Goal: Find specific fact: Find specific fact

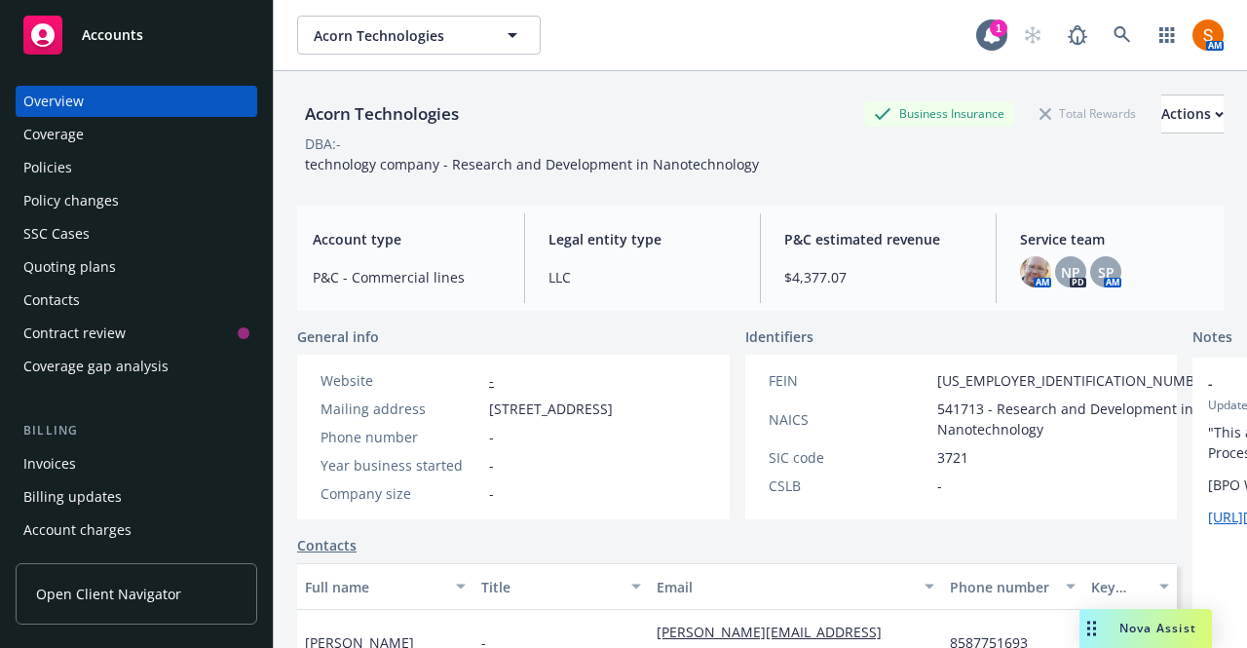
click at [1117, 44] on link at bounding box center [1122, 35] width 39 height 39
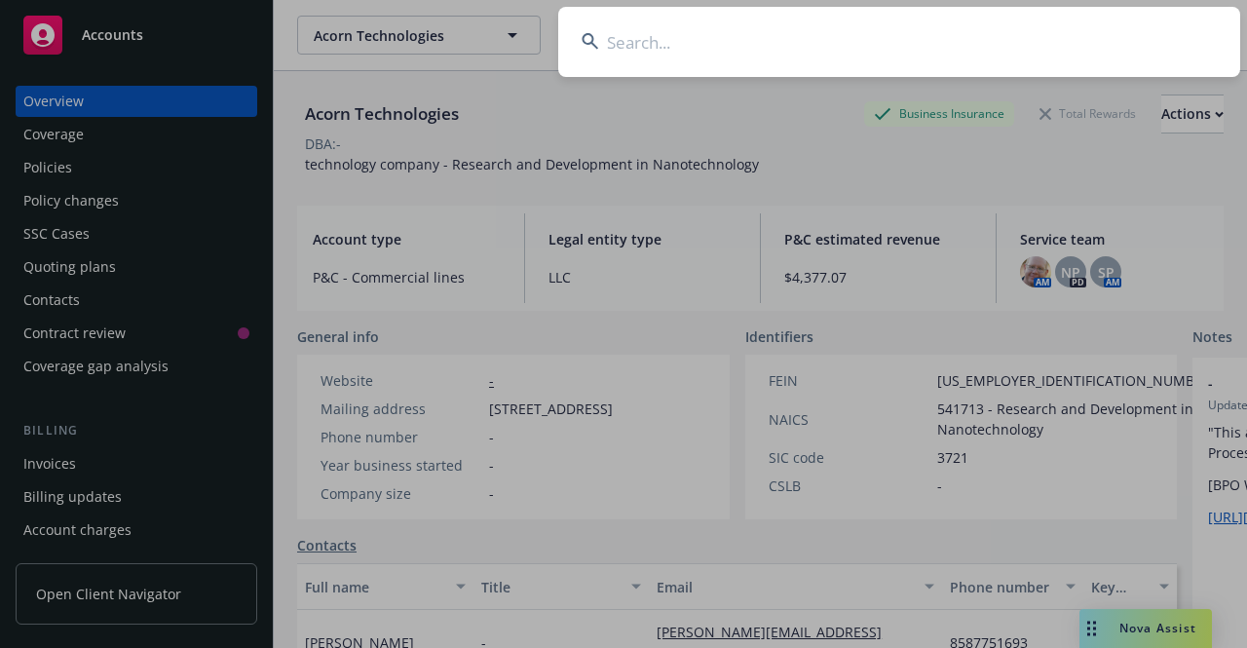
type input "s"
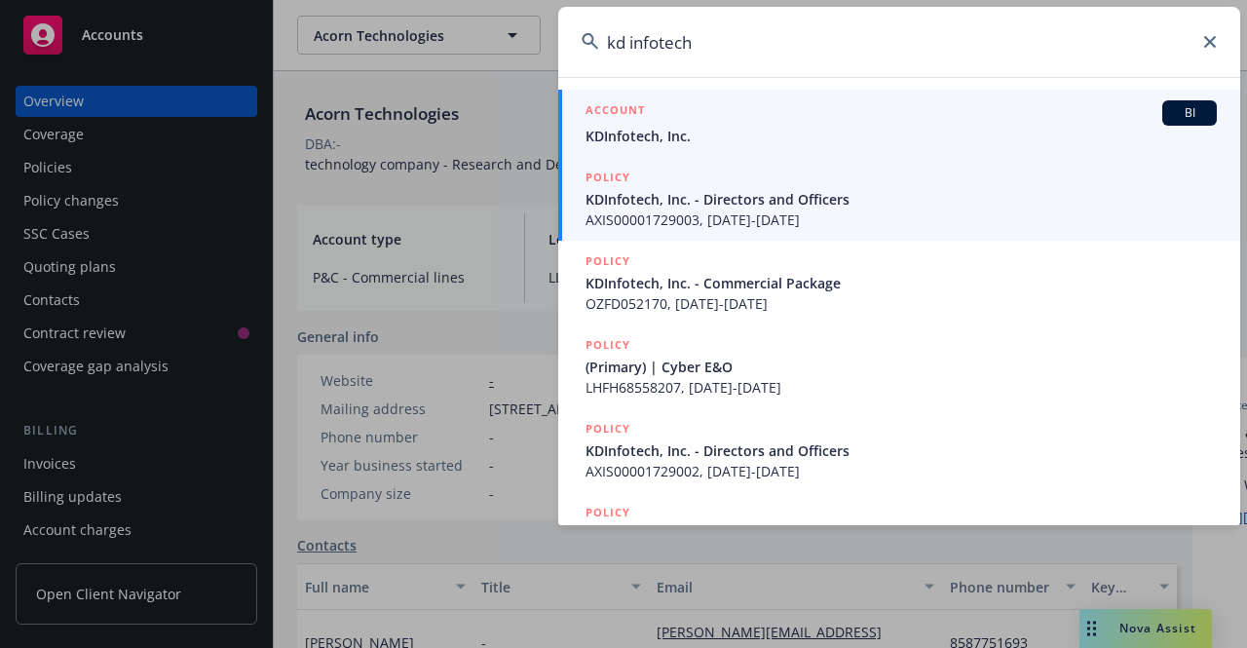
type input "kd infotech"
click at [724, 132] on span "KDInfotech, Inc." at bounding box center [902, 136] width 632 height 20
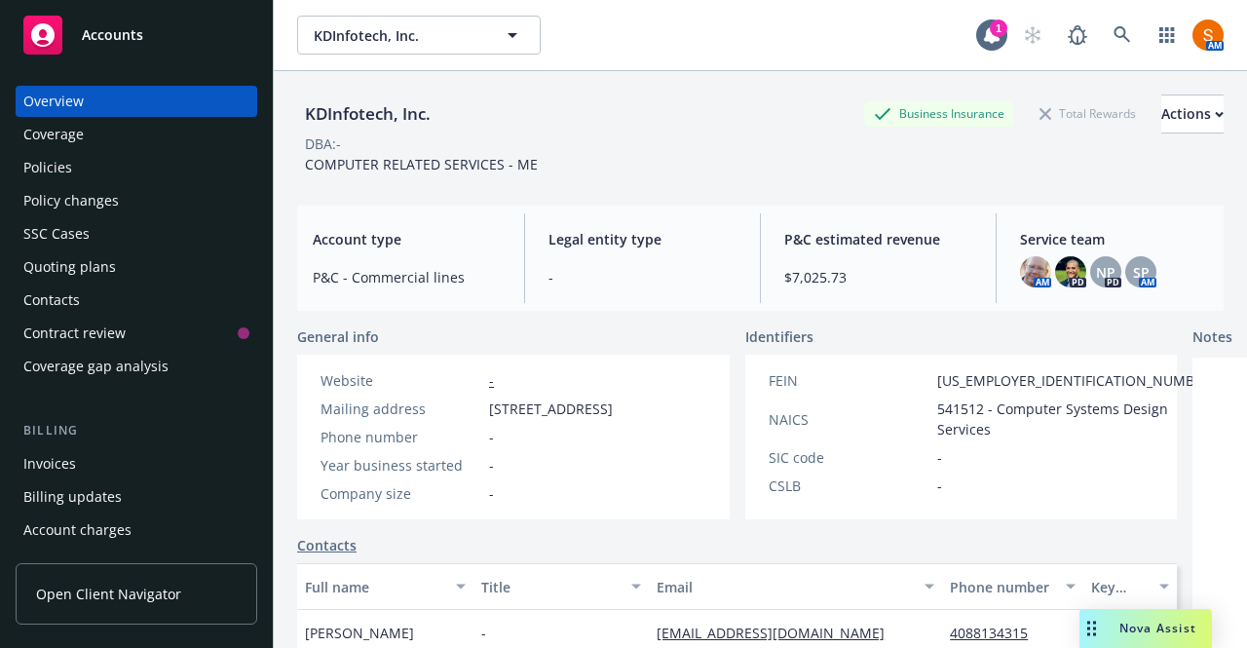
click at [149, 183] on div "Overview Coverage Policies Policy changes SSC Cases Quoting plans Contacts Cont…" at bounding box center [137, 234] width 242 height 296
click at [96, 161] on div "Policies" at bounding box center [136, 167] width 226 height 31
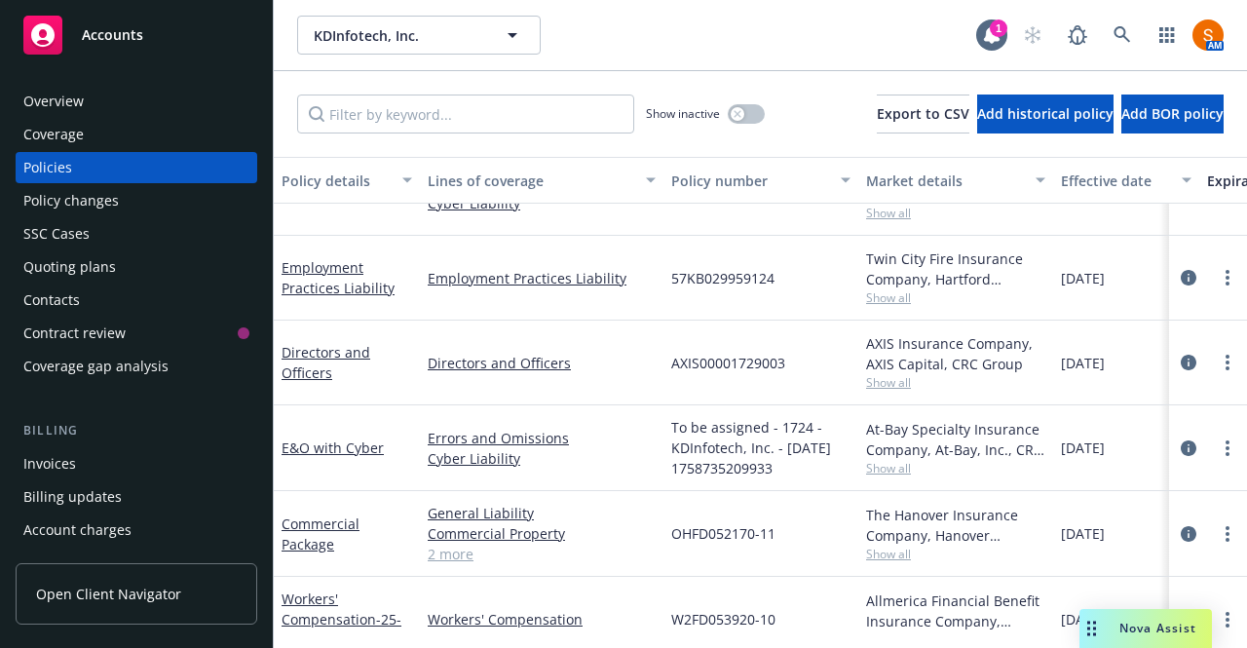
scroll to position [250, 0]
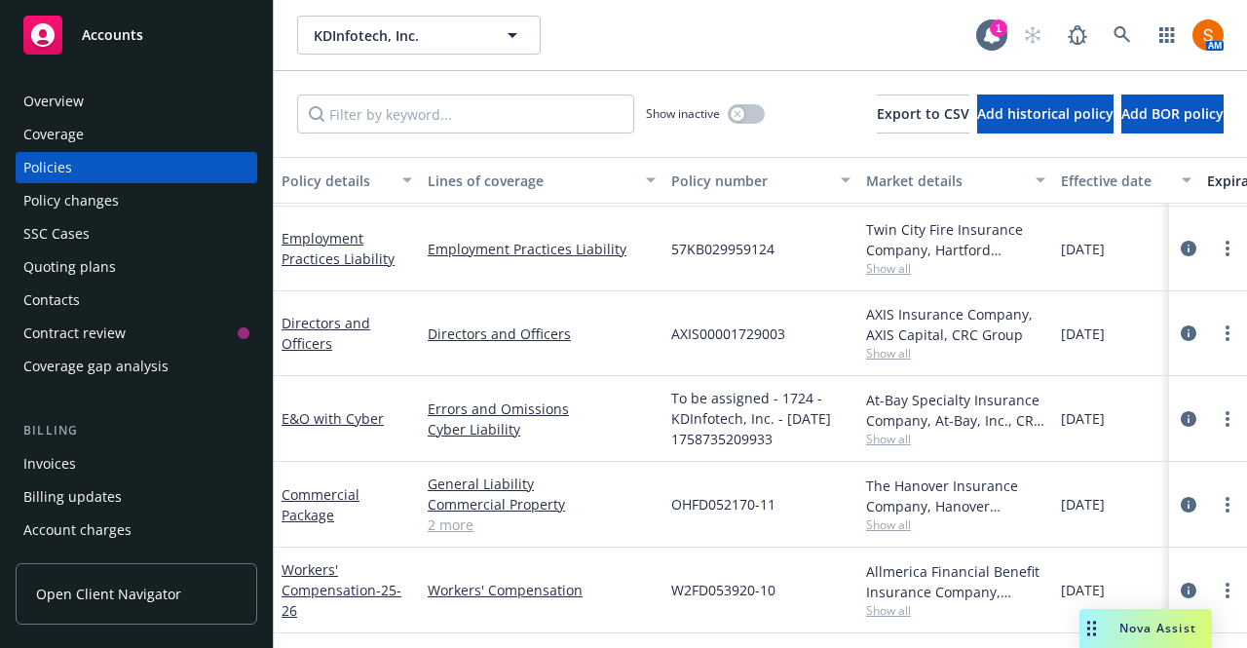
click at [727, 580] on span "W2FD053920-10" at bounding box center [723, 590] width 104 height 20
copy span "W2FD053920-10"
click at [729, 597] on div "W2FD053920-10" at bounding box center [761, 591] width 195 height 86
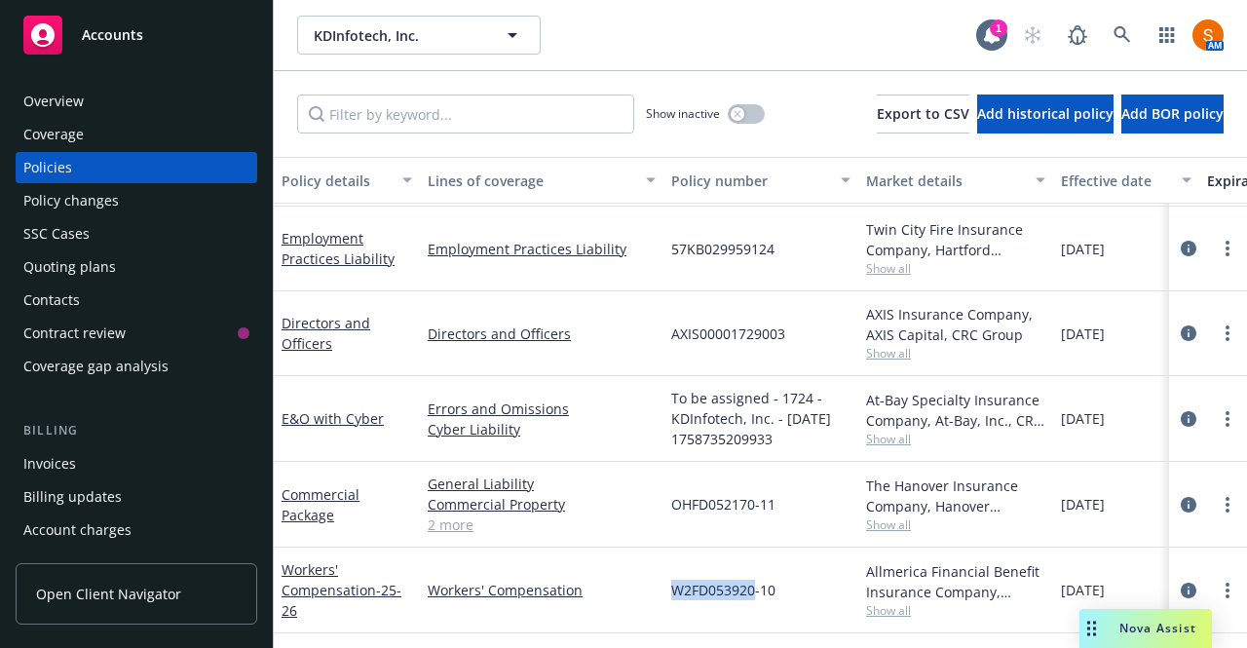
click at [729, 597] on div "W2FD053920-10" at bounding box center [761, 591] width 195 height 86
click at [736, 582] on span "W2FD053920-10" at bounding box center [723, 590] width 104 height 20
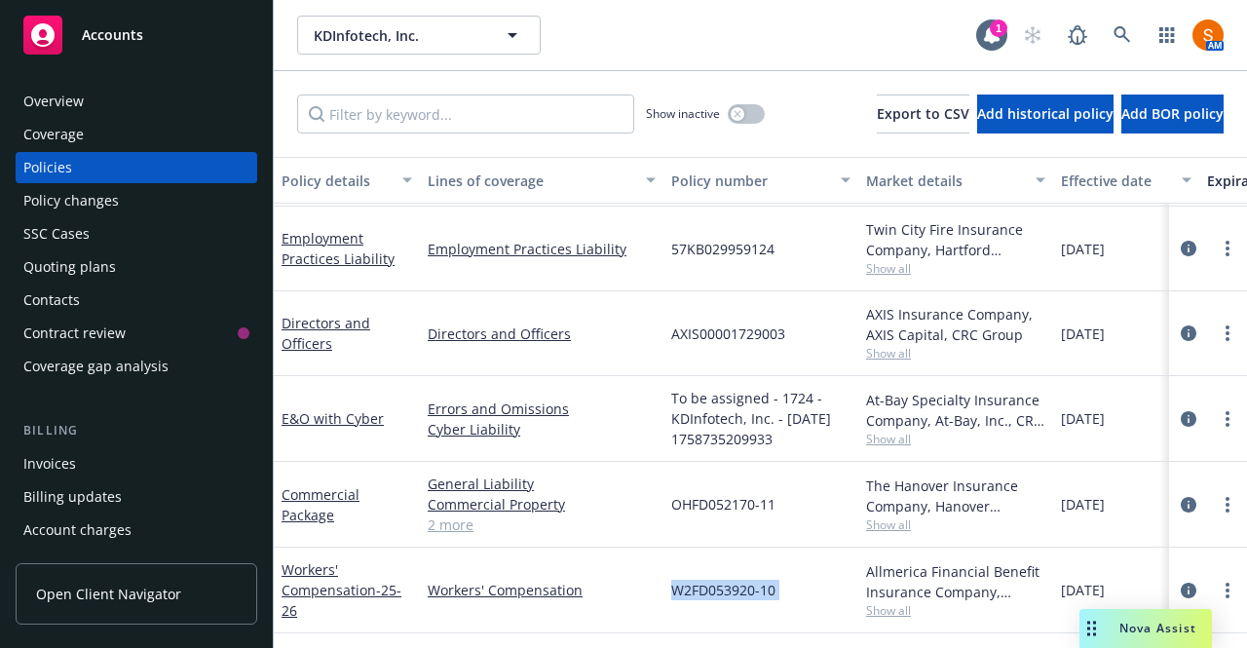
click at [736, 582] on span "W2FD053920-10" at bounding box center [723, 590] width 104 height 20
click at [693, 522] on div "OHFD052170-11" at bounding box center [761, 505] width 195 height 86
click at [713, 580] on span "W2FD053920-10" at bounding box center [723, 590] width 104 height 20
drag, startPoint x: 735, startPoint y: 575, endPoint x: 745, endPoint y: 576, distance: 9.8
click at [743, 580] on span "W2FD053920-10" at bounding box center [723, 590] width 104 height 20
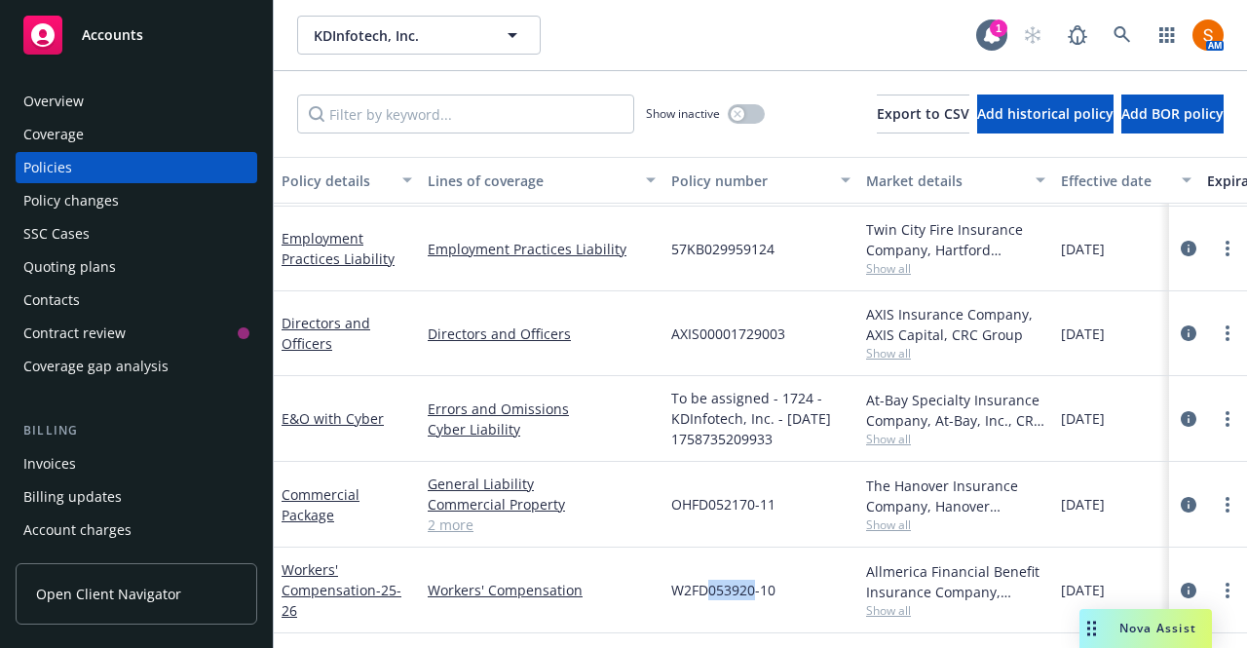
drag, startPoint x: 753, startPoint y: 576, endPoint x: 709, endPoint y: 577, distance: 43.9
click at [709, 580] on span "W2FD053920-10" at bounding box center [723, 590] width 104 height 20
click at [723, 580] on span "W2FD053920-10" at bounding box center [723, 590] width 104 height 20
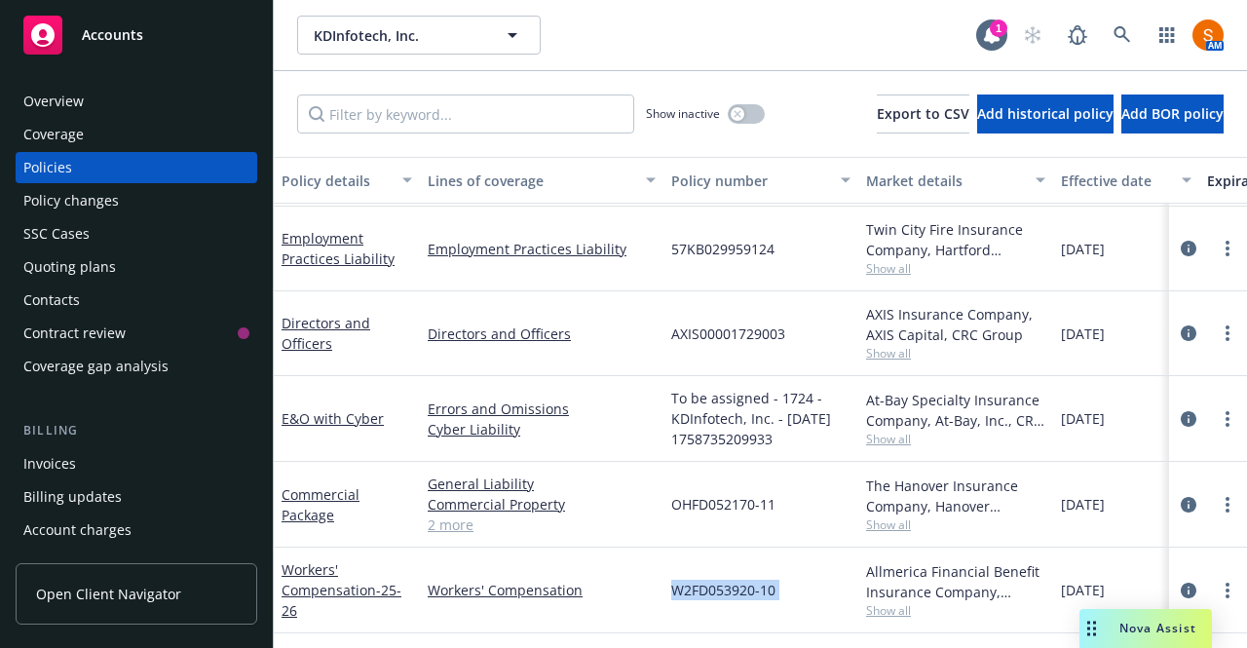
copy span "W2FD053920-10"
